Goal: Information Seeking & Learning: Learn about a topic

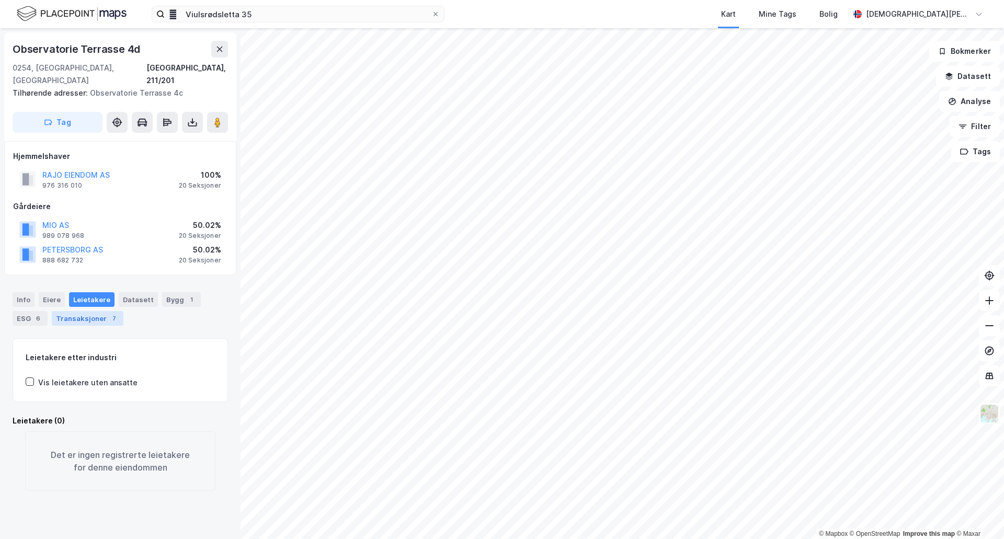
click at [99, 311] on div "Transaksjoner 7" at bounding box center [88, 318] width 72 height 15
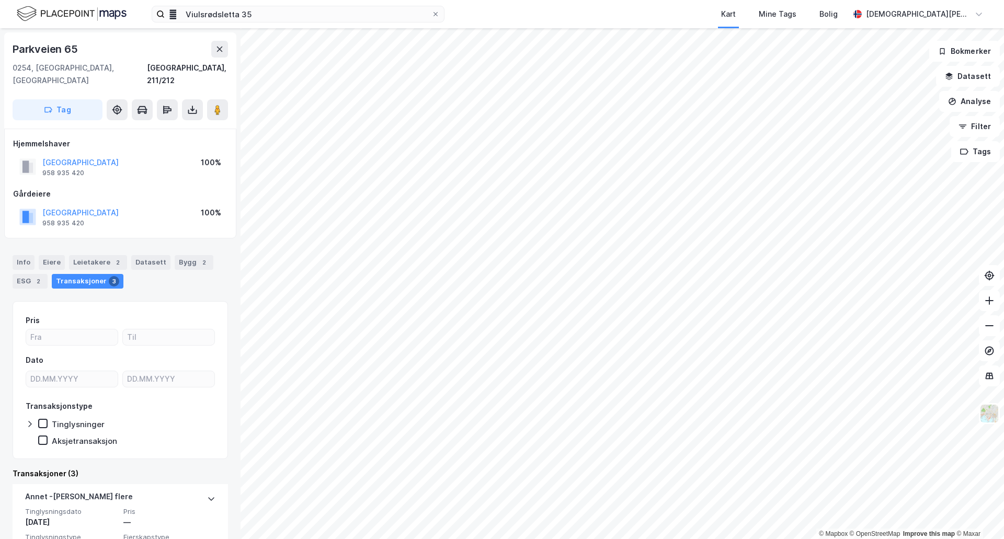
click at [228, 101] on div "[STREET_ADDRESS], 211/212 Tag" at bounding box center [120, 80] width 232 height 96
click at [226, 99] on button at bounding box center [217, 109] width 21 height 21
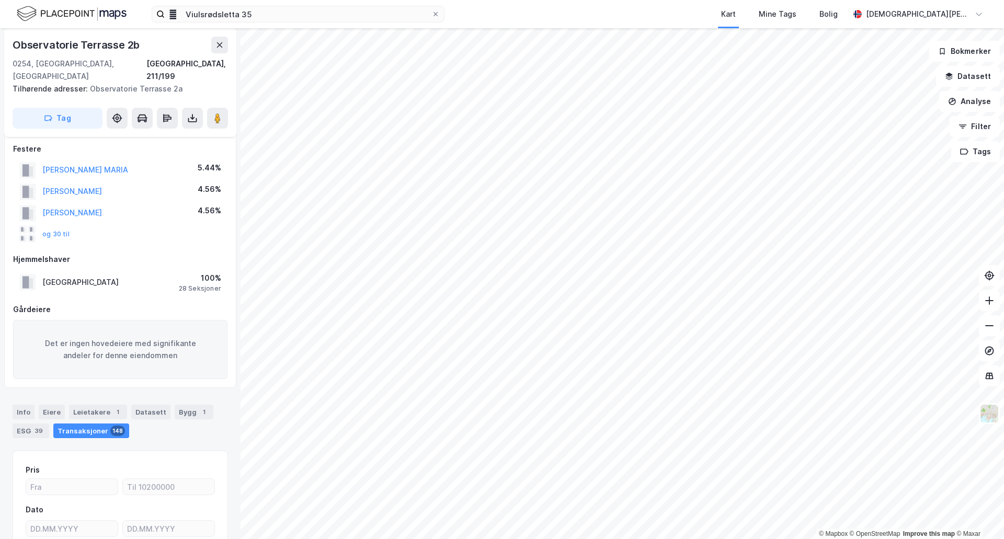
scroll to position [7, 0]
